Goal: Task Accomplishment & Management: Manage account settings

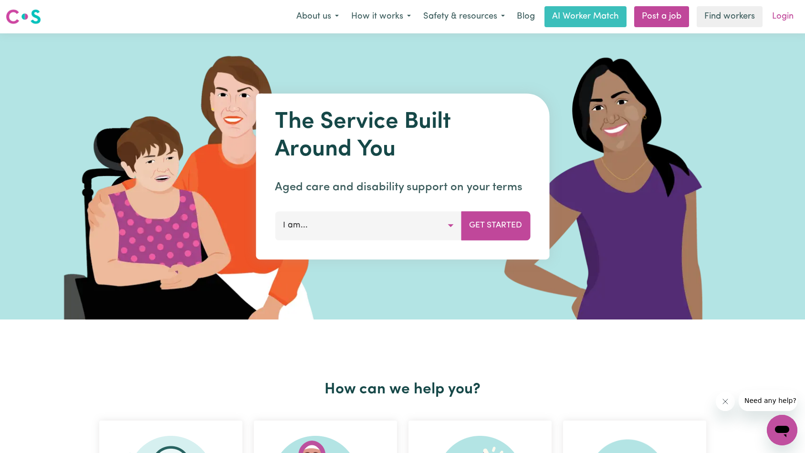
click at [787, 19] on link "Login" at bounding box center [782, 16] width 33 height 21
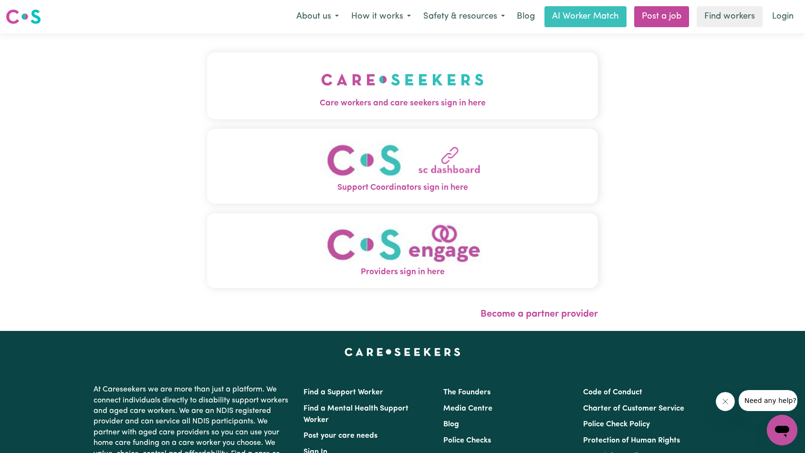
click at [230, 93] on button "Care workers and care seekers sign in here" at bounding box center [402, 85] width 391 height 67
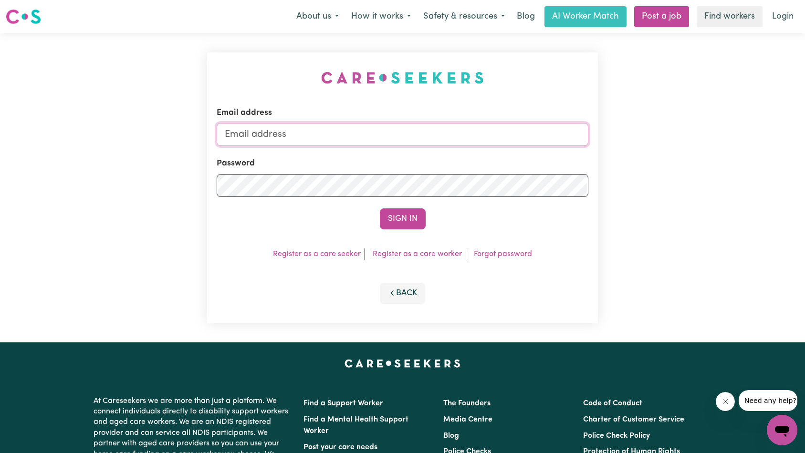
click at [381, 135] on input "Email address" at bounding box center [403, 134] width 372 height 23
type input "[EMAIL_ADDRESS][DOMAIN_NAME]"
click at [388, 216] on button "Sign In" at bounding box center [403, 218] width 46 height 21
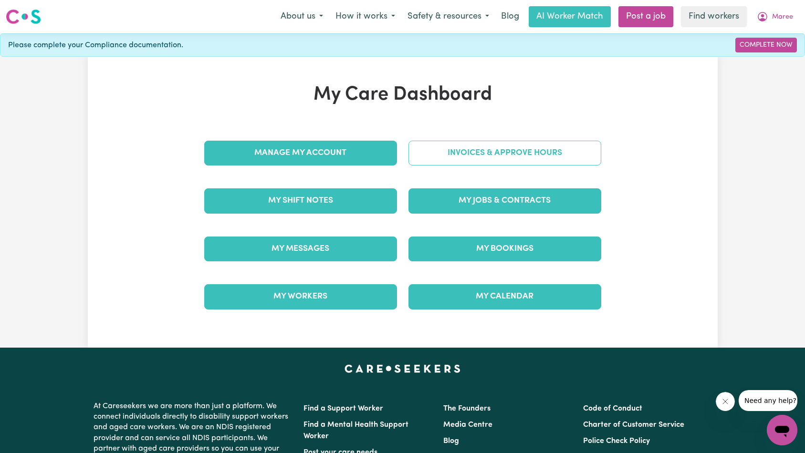
click at [484, 146] on link "Invoices & Approve Hours" at bounding box center [504, 153] width 193 height 25
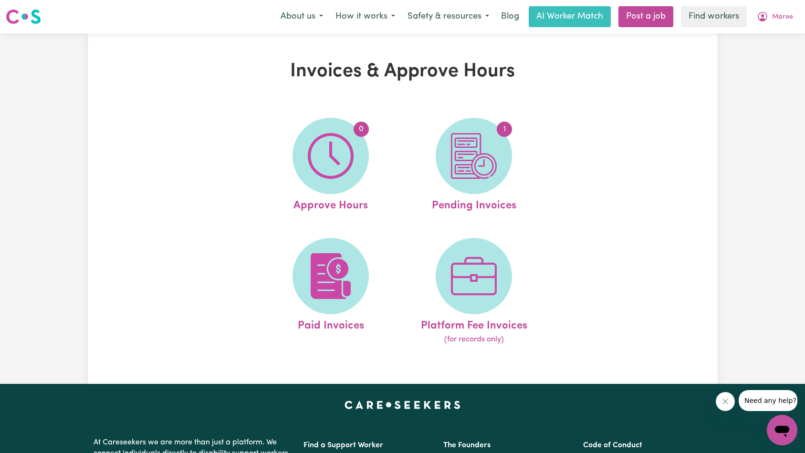
click at [617, 128] on div "Invoices & Approve Hours 0 Approve Hours 1 Pending Invoices Paid Invoices Platf…" at bounding box center [403, 208] width 630 height 297
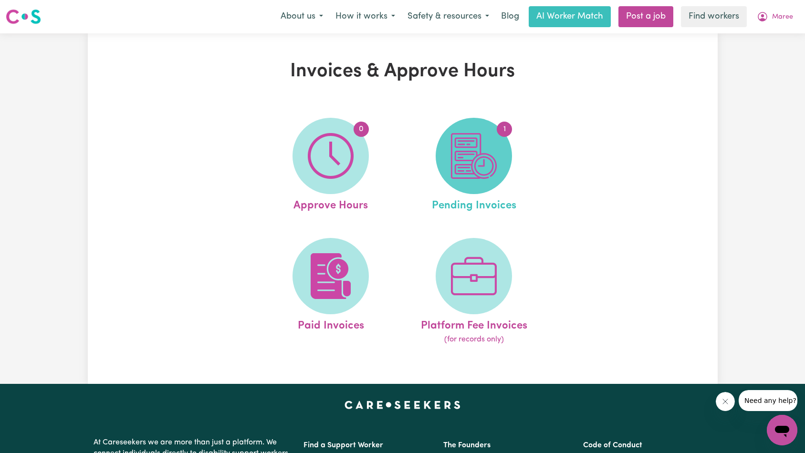
click at [476, 154] on img at bounding box center [474, 156] width 46 height 46
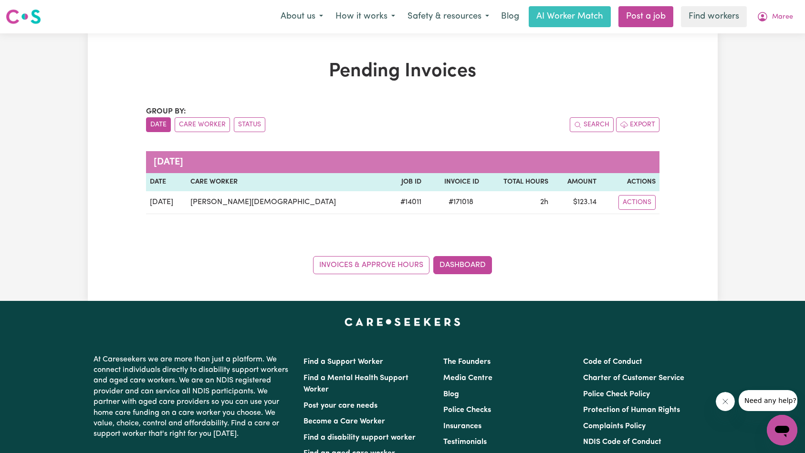
click at [678, 186] on div "Pending Invoices Group by: Date Care Worker Status Search Export [DATE] Date Ca…" at bounding box center [403, 167] width 630 height 214
click at [514, 125] on div "Search Export" at bounding box center [531, 124] width 257 height 15
